Goal: Task Accomplishment & Management: Use online tool/utility

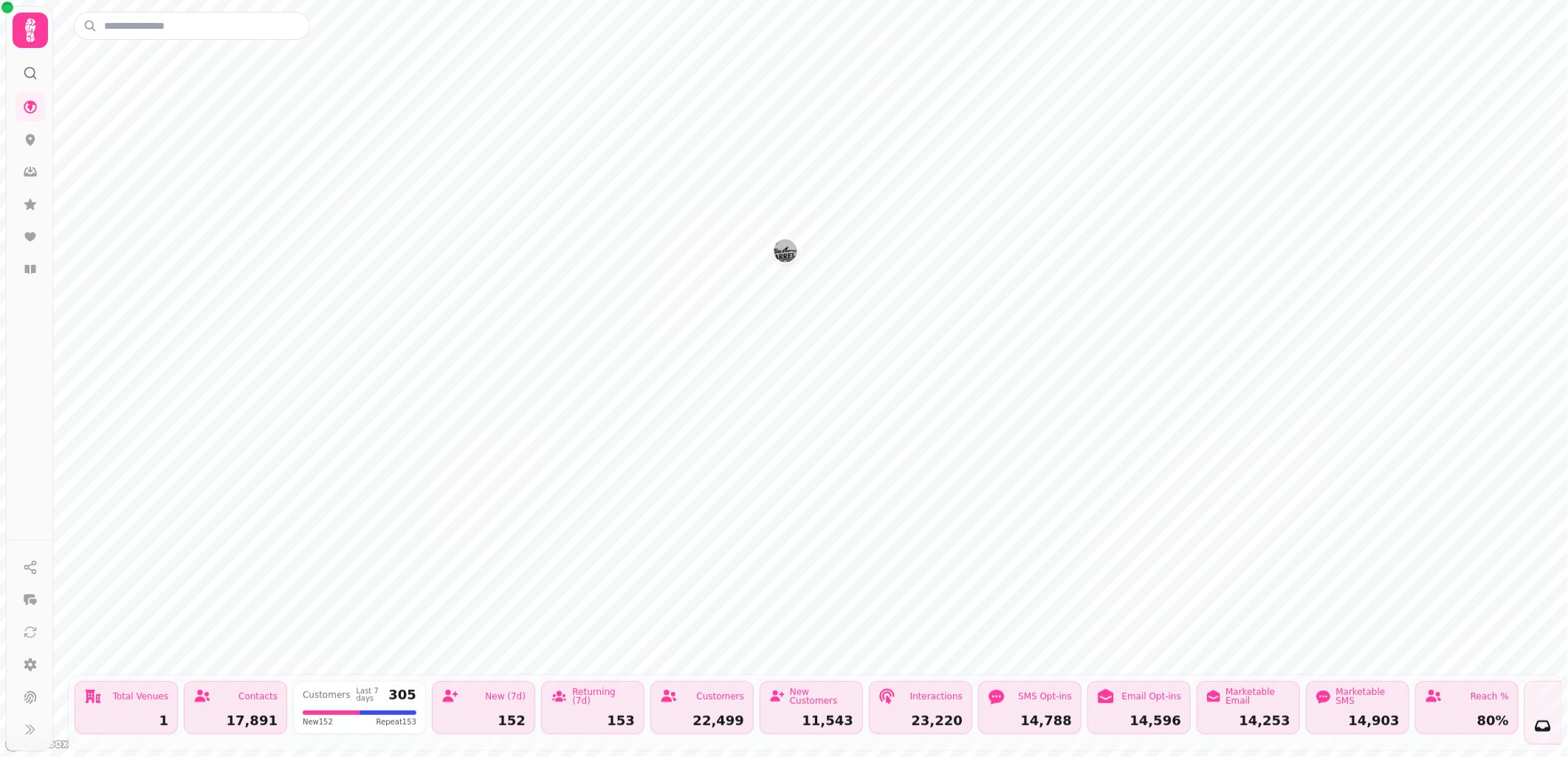
click at [781, 254] on img "The Barrelman" at bounding box center [785, 251] width 23 height 23
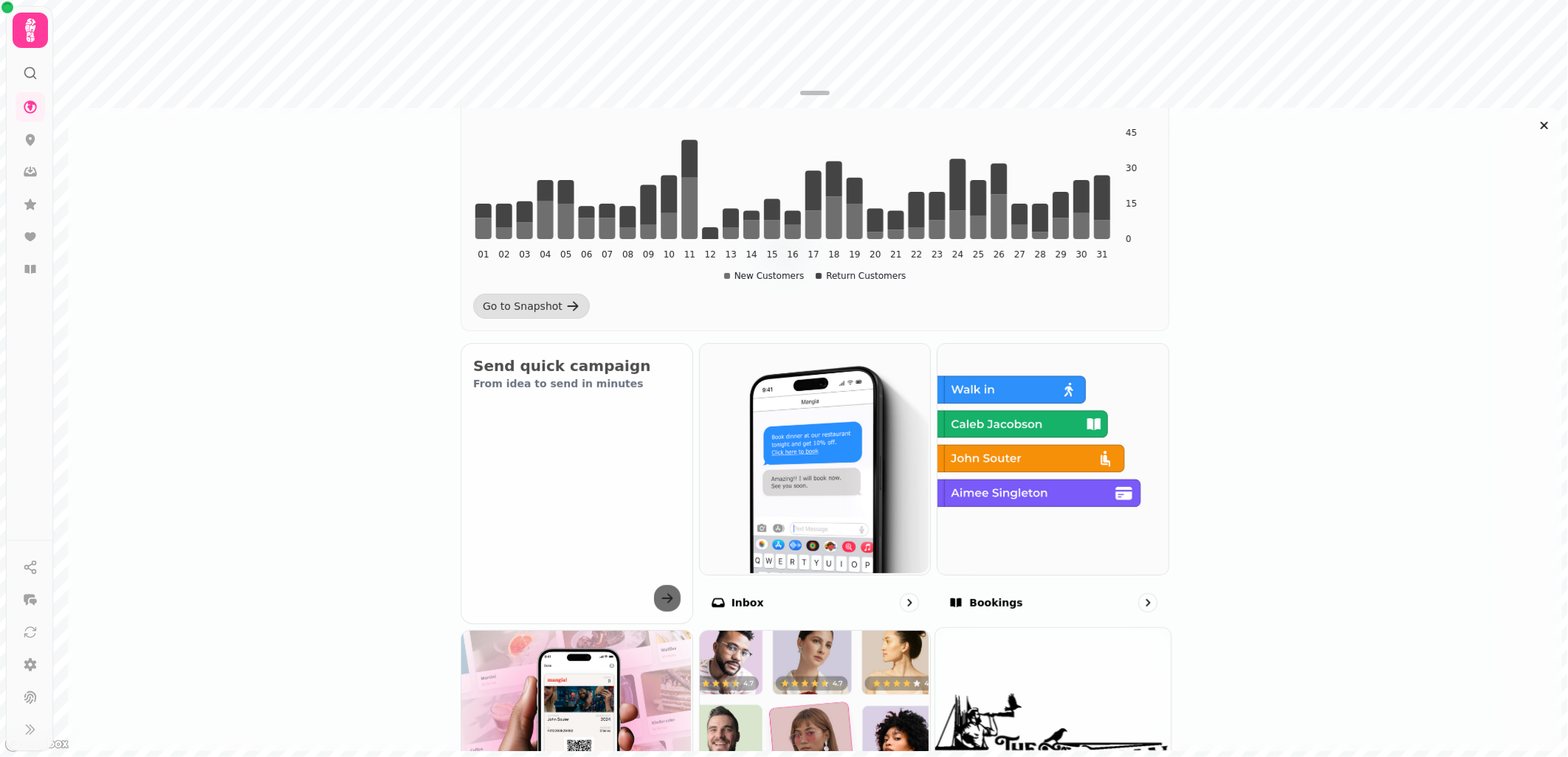
scroll to position [409, 0]
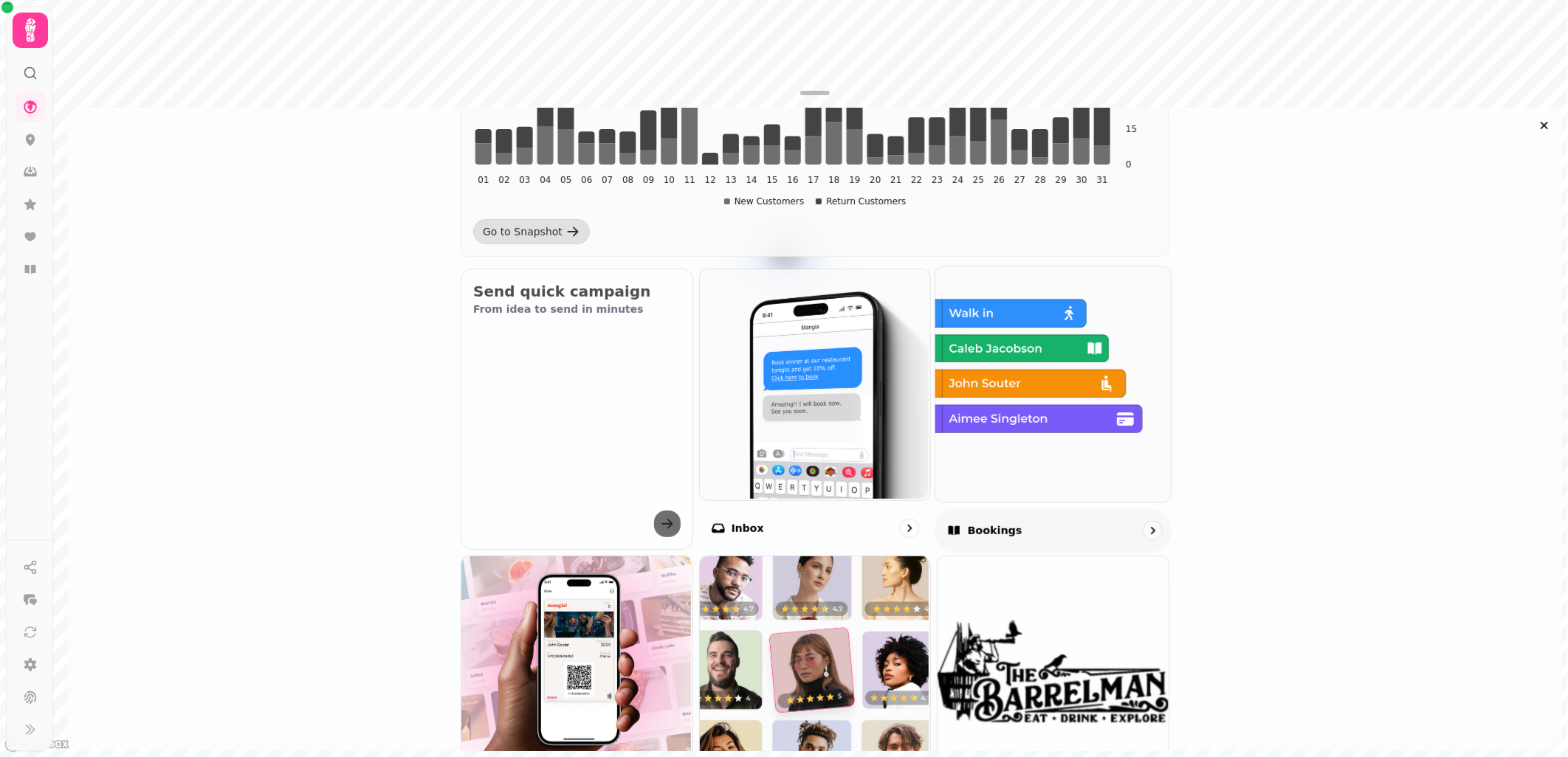
click at [1056, 526] on div "Bookings" at bounding box center [1052, 530] width 237 height 43
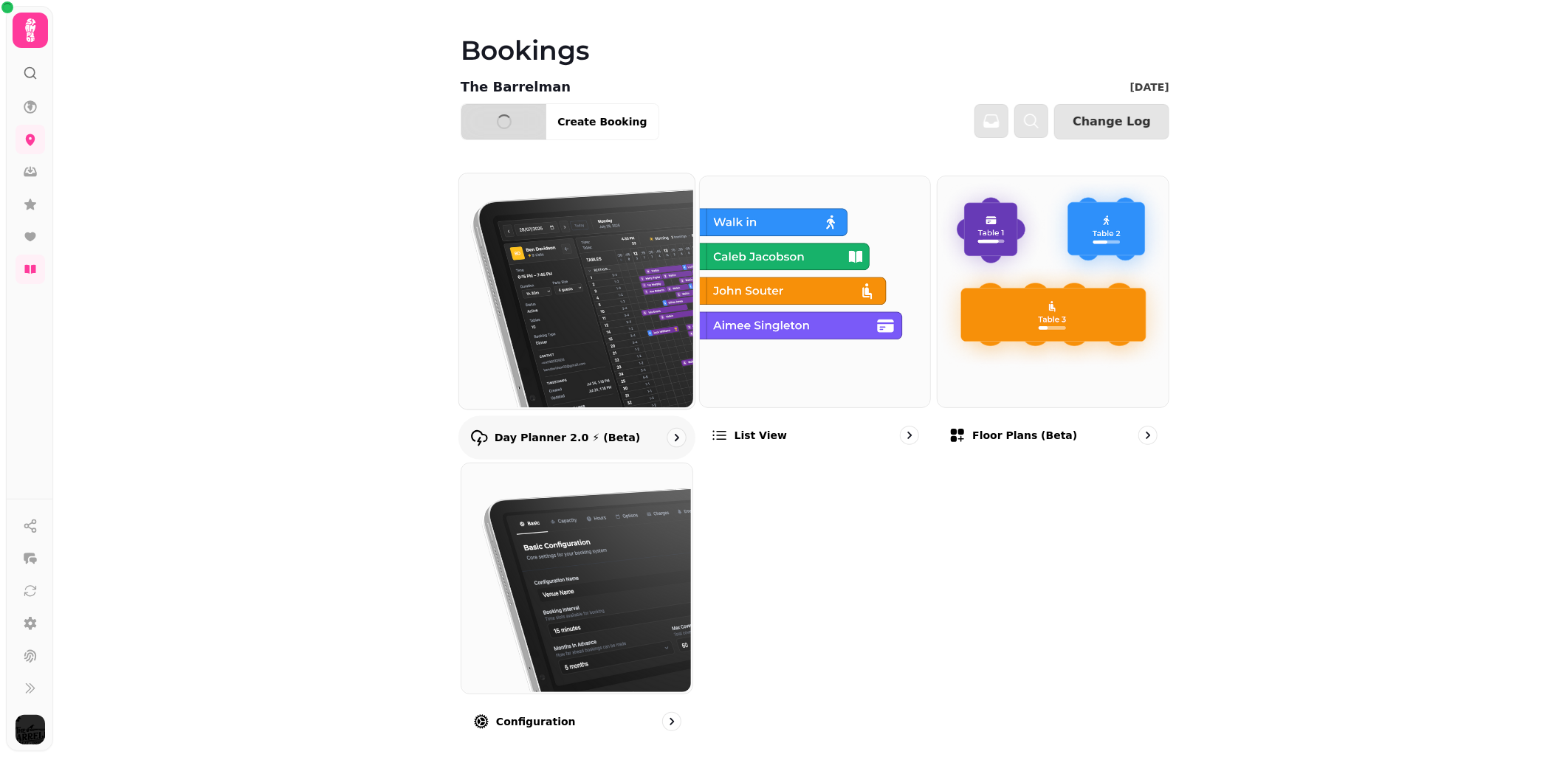
click at [617, 372] on img at bounding box center [575, 289] width 235 height 235
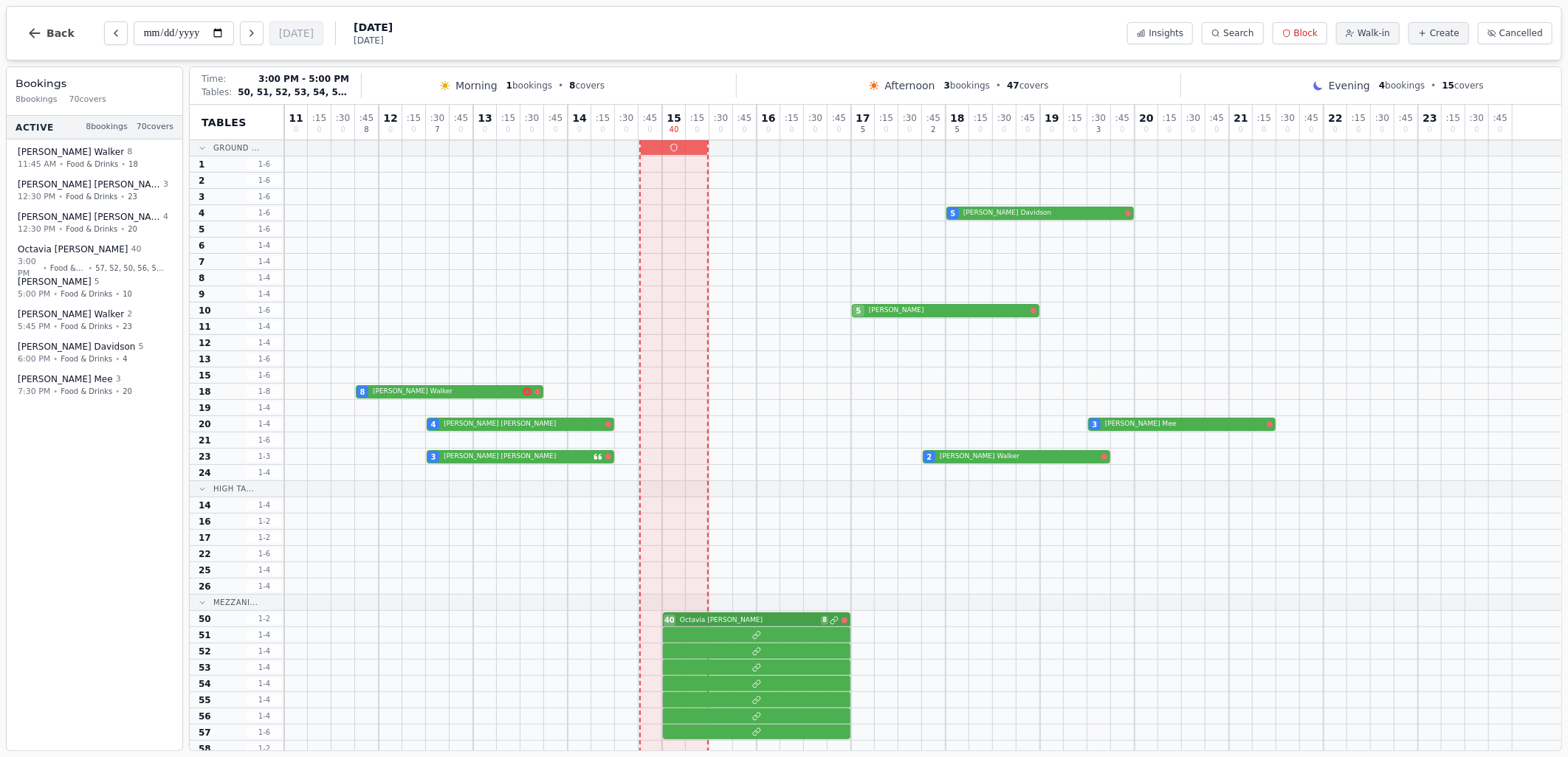
click at [751, 621] on div "40 [PERSON_NAME] 8" at bounding box center [923, 619] width 1277 height 16
select select "****"
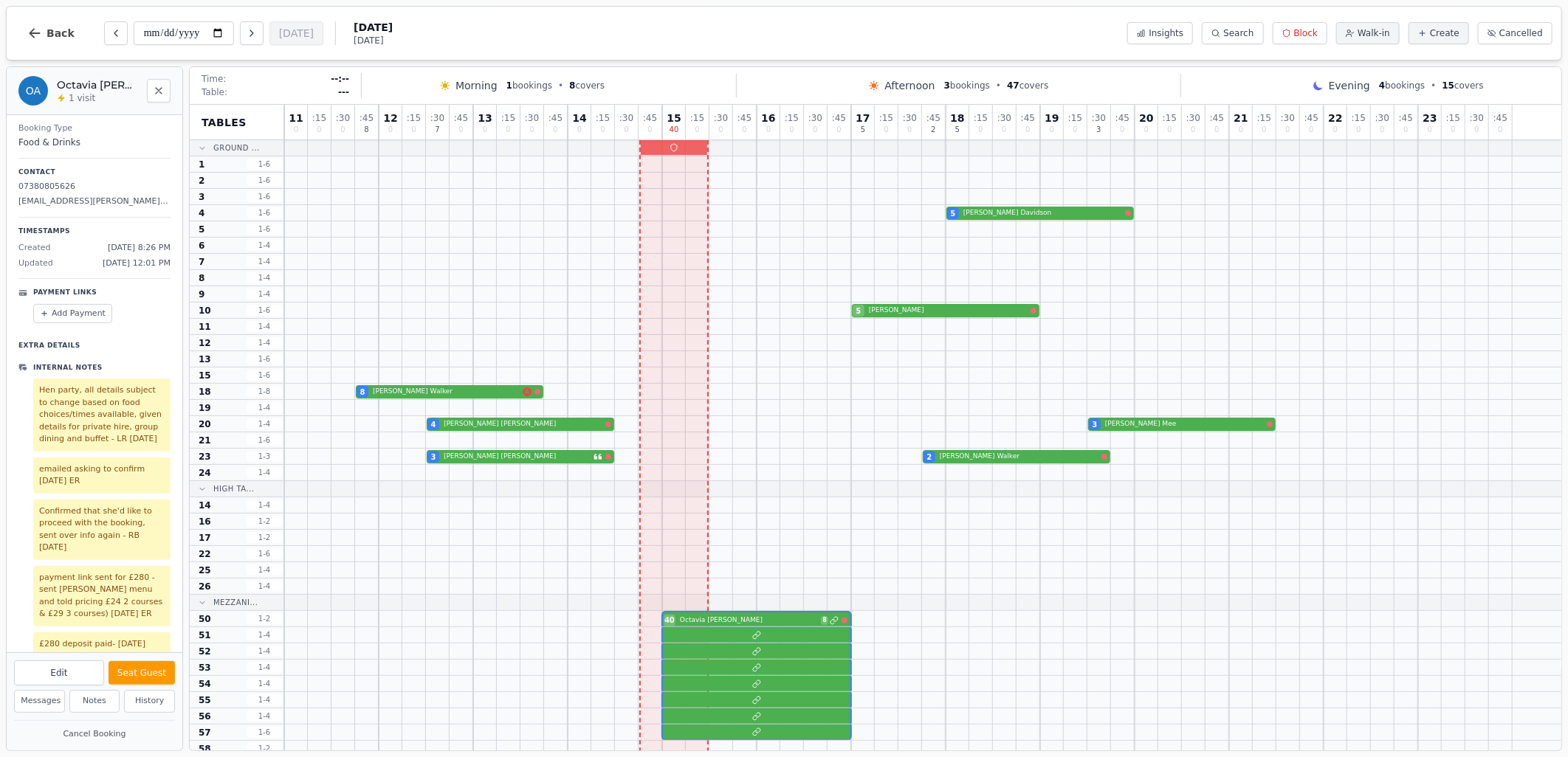
scroll to position [165, 0]
